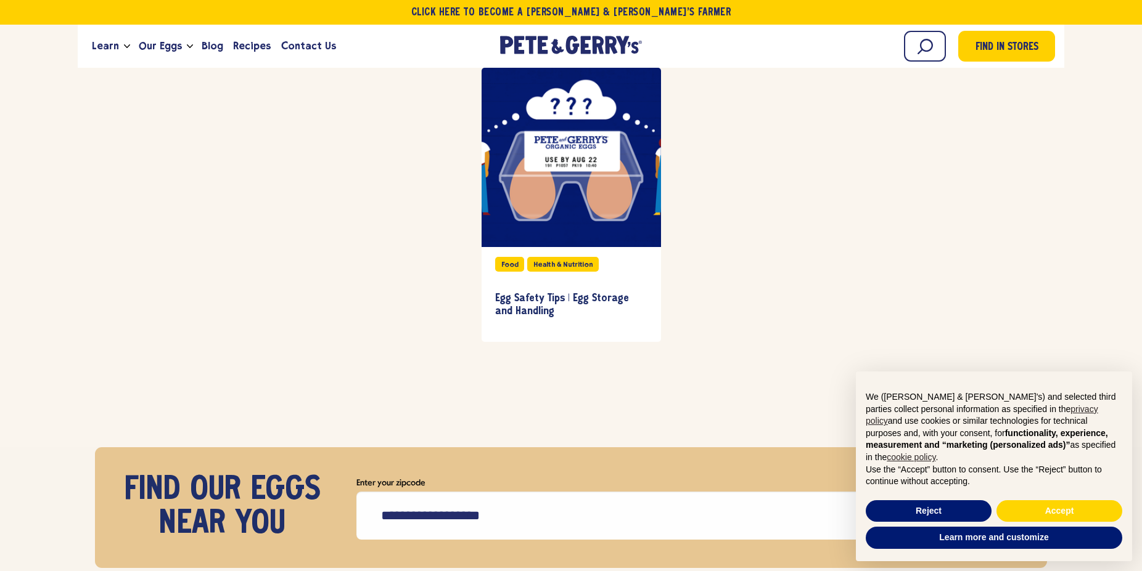
scroll to position [2850, 0]
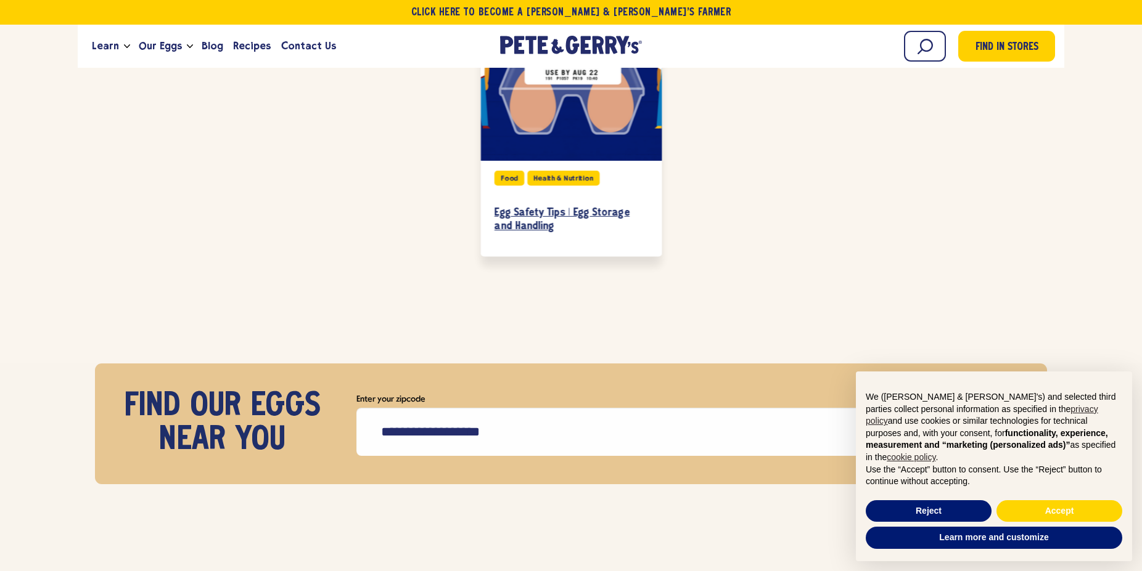
click at [520, 206] on h3 "Egg Safety Tips | Egg Storage and Handling" at bounding box center [570, 219] width 153 height 27
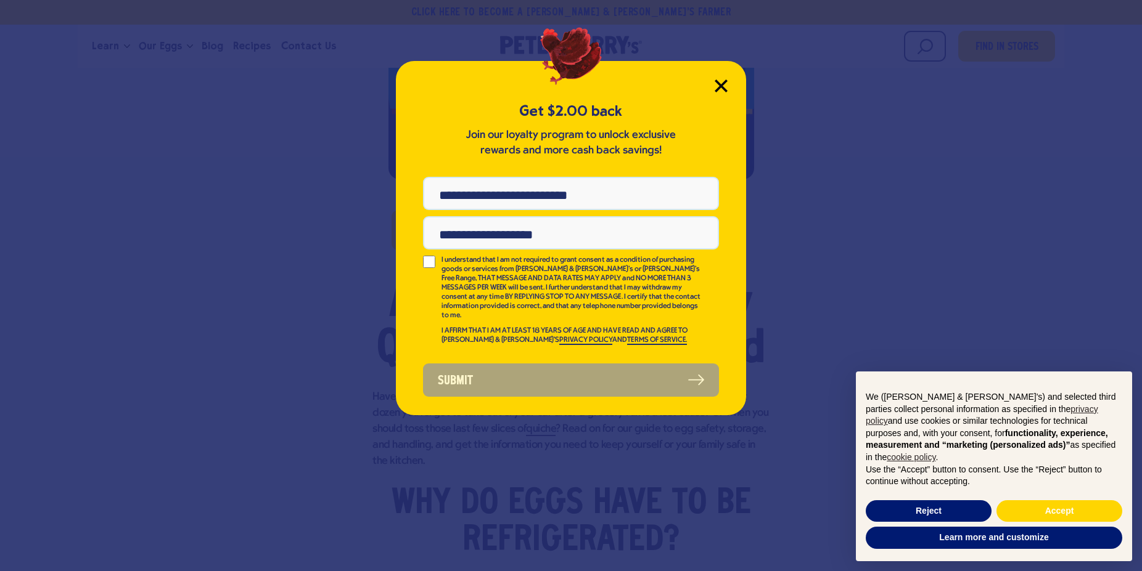
click at [716, 87] on icon "Close Modal" at bounding box center [720, 86] width 13 height 13
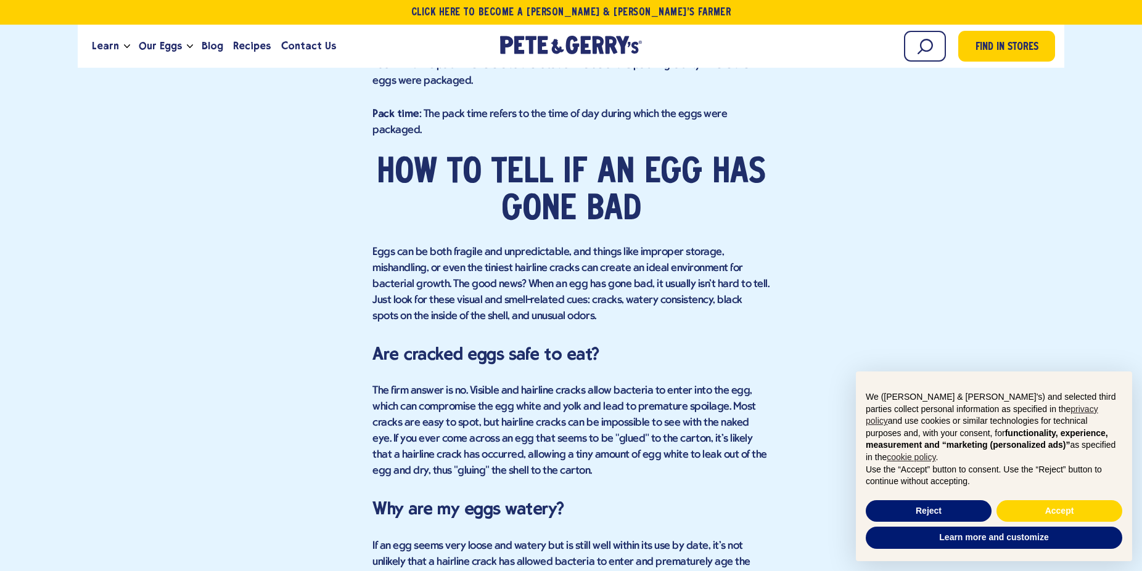
scroll to position [2515, 0]
